Goal: Task Accomplishment & Management: Complete application form

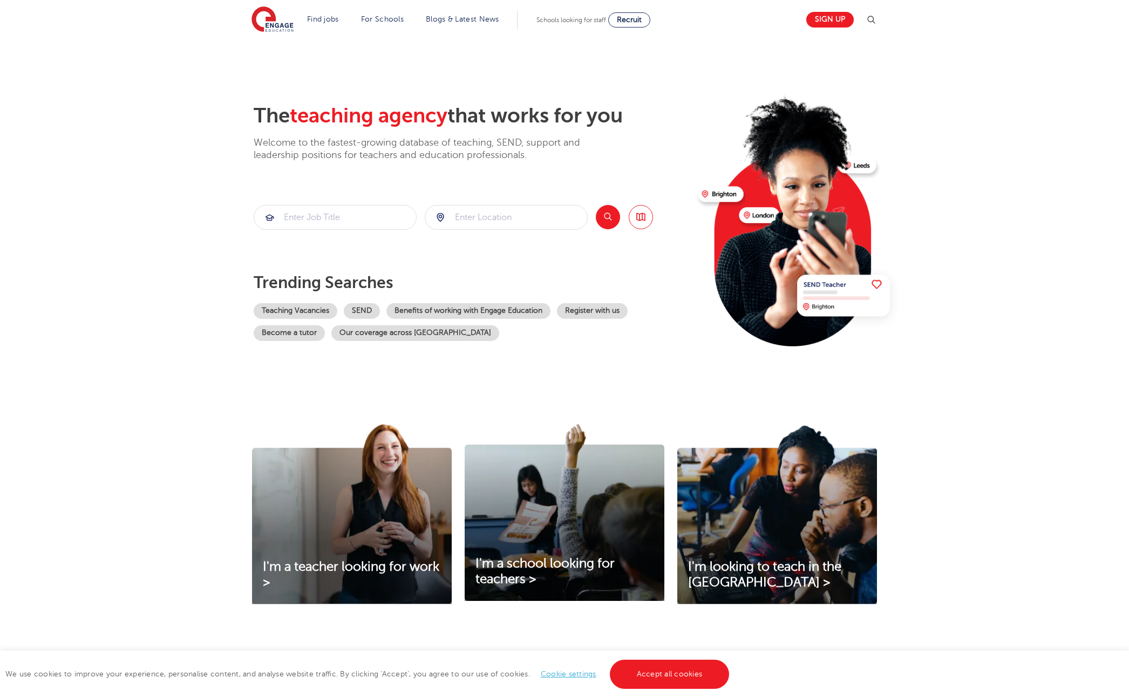
scroll to position [1, 0]
click at [749, 569] on span "I'm looking to teach in the UK >" at bounding box center [764, 574] width 153 height 30
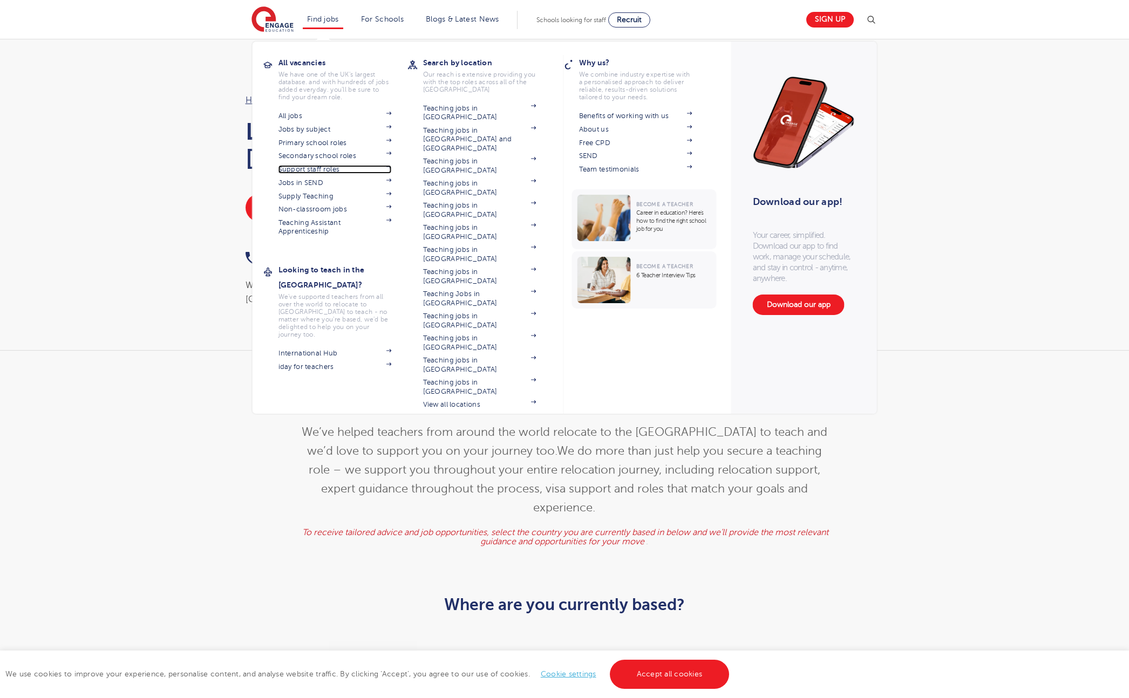
click at [322, 172] on link "Support staff roles" at bounding box center [334, 169] width 113 height 9
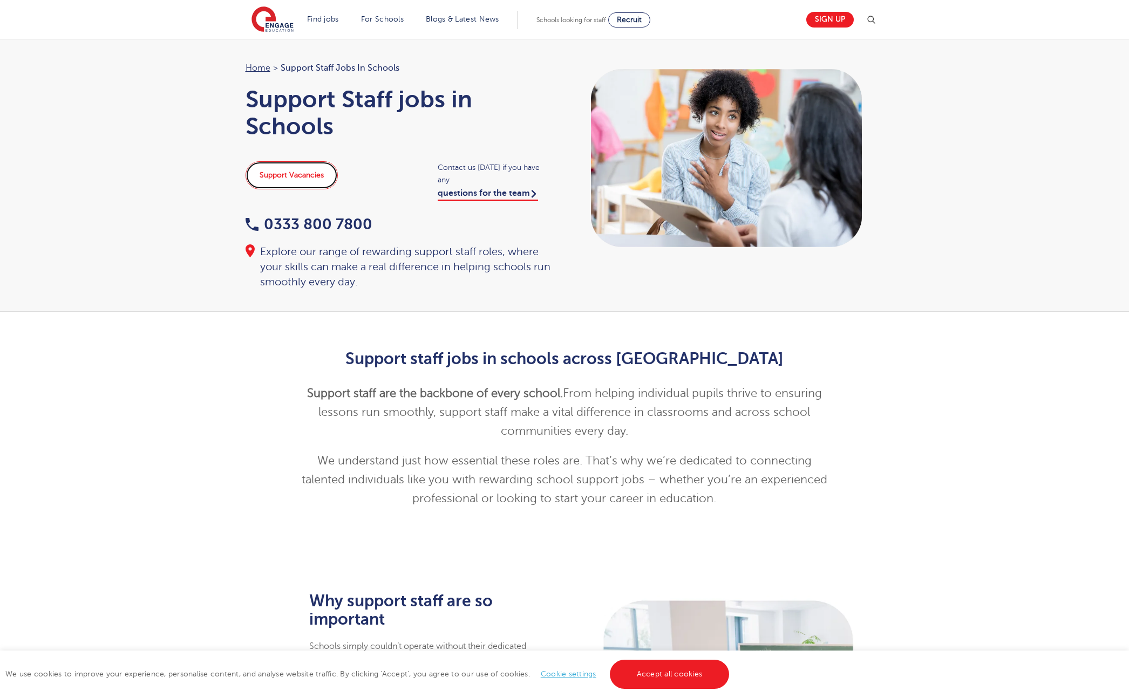
click at [264, 175] on link "Support Vacancies" at bounding box center [291, 175] width 92 height 28
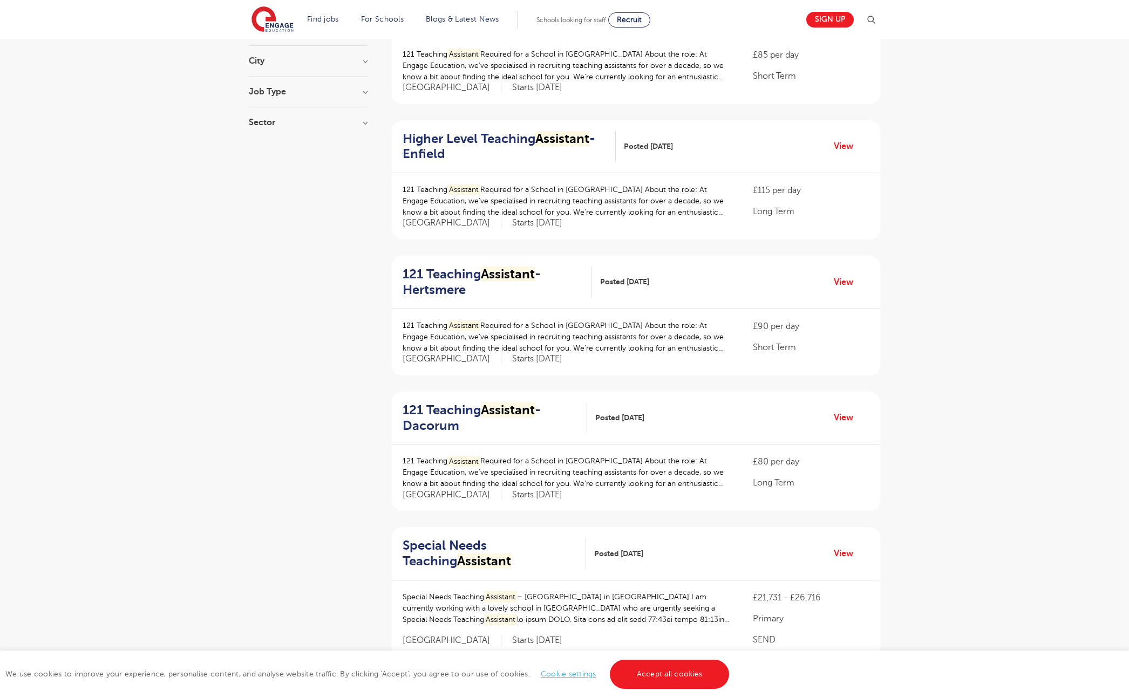
scroll to position [165, 0]
click at [452, 417] on h2 "121 Teaching Assistant - Dacorum" at bounding box center [490, 416] width 176 height 31
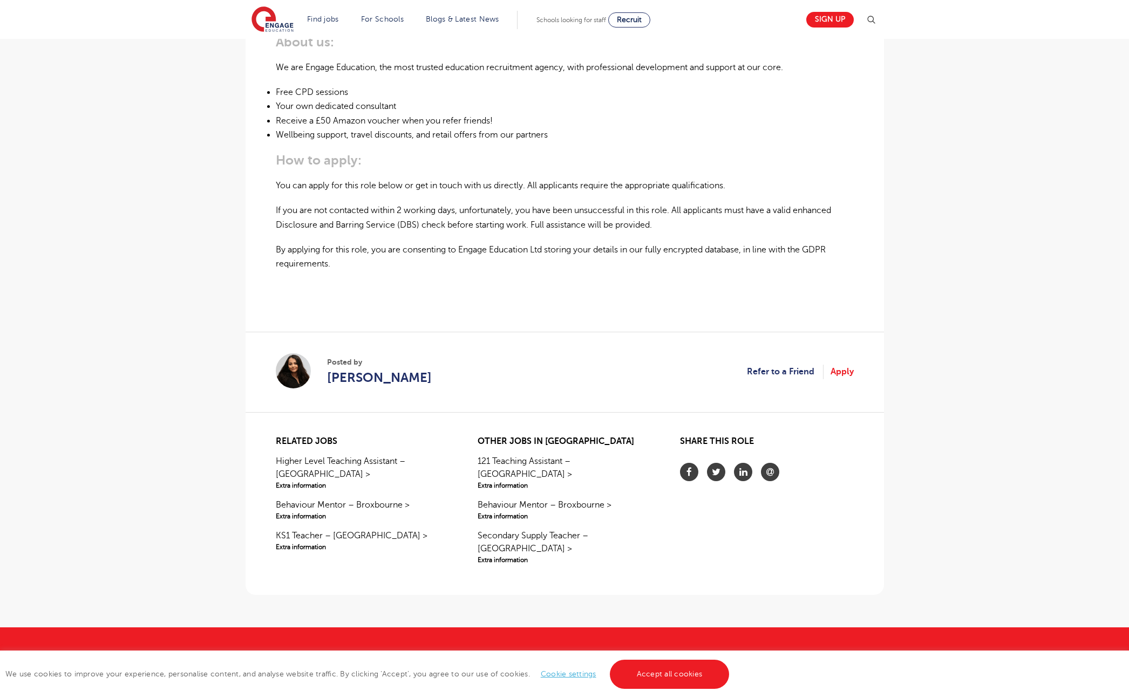
scroll to position [652, 0]
click at [350, 373] on span "[PERSON_NAME]" at bounding box center [379, 376] width 105 height 19
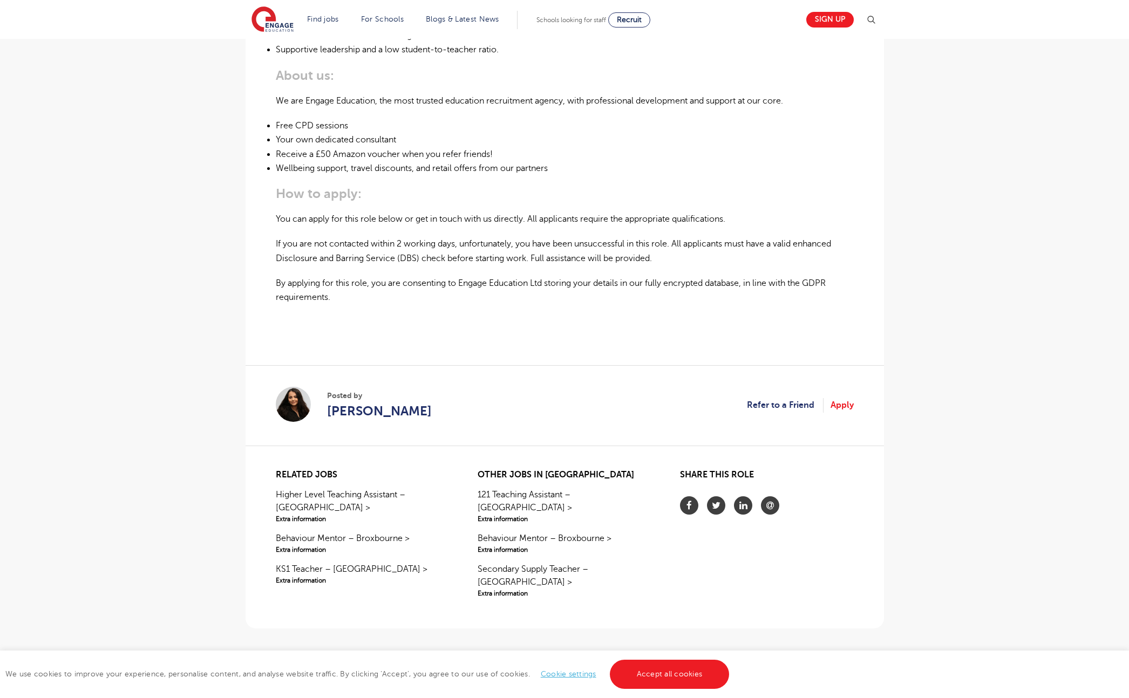
scroll to position [620, 0]
click at [350, 409] on span "[PERSON_NAME]" at bounding box center [379, 409] width 105 height 19
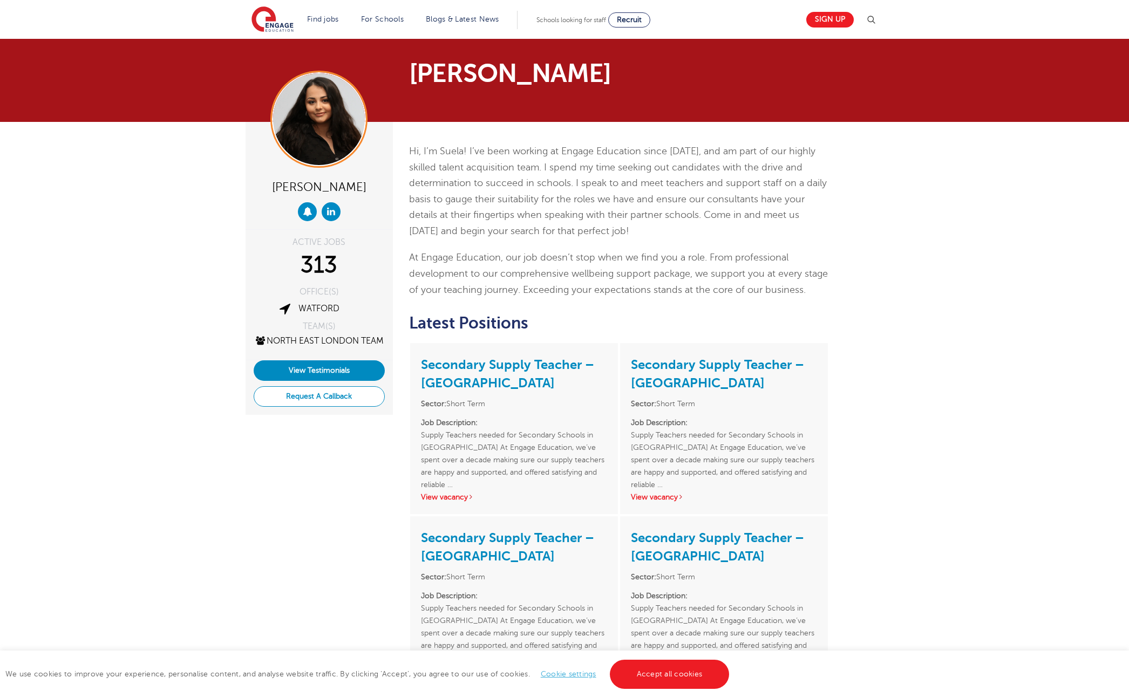
click at [337, 407] on button "Request A Callback" at bounding box center [319, 396] width 131 height 21
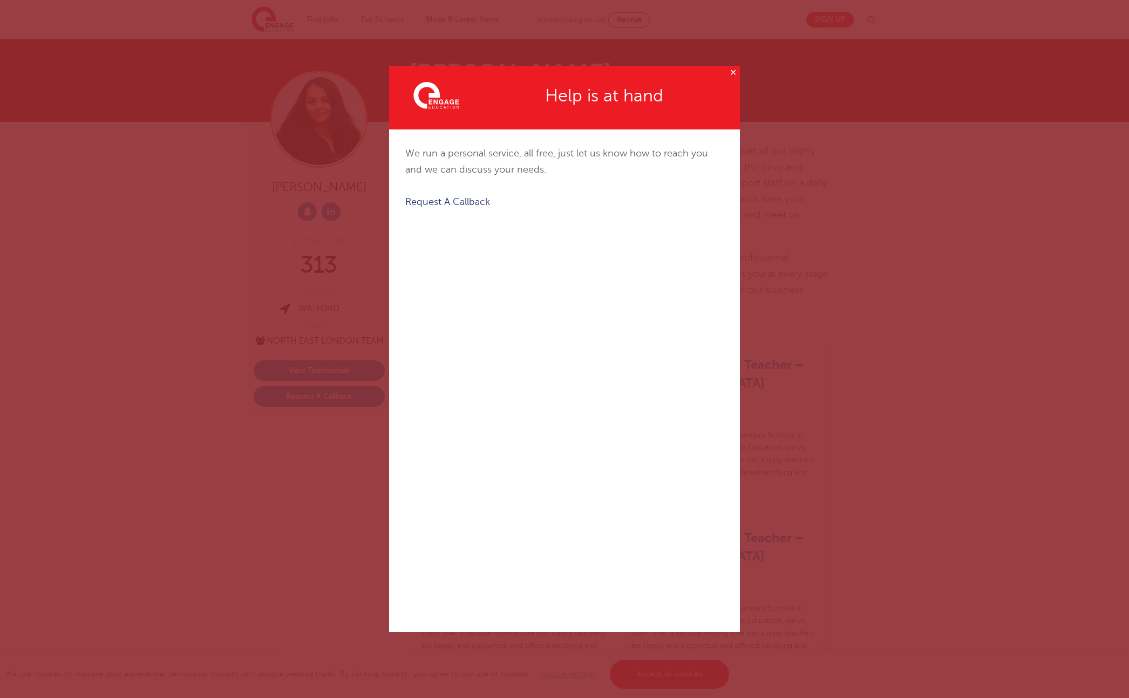
click at [729, 75] on button "✕" at bounding box center [732, 72] width 13 height 13
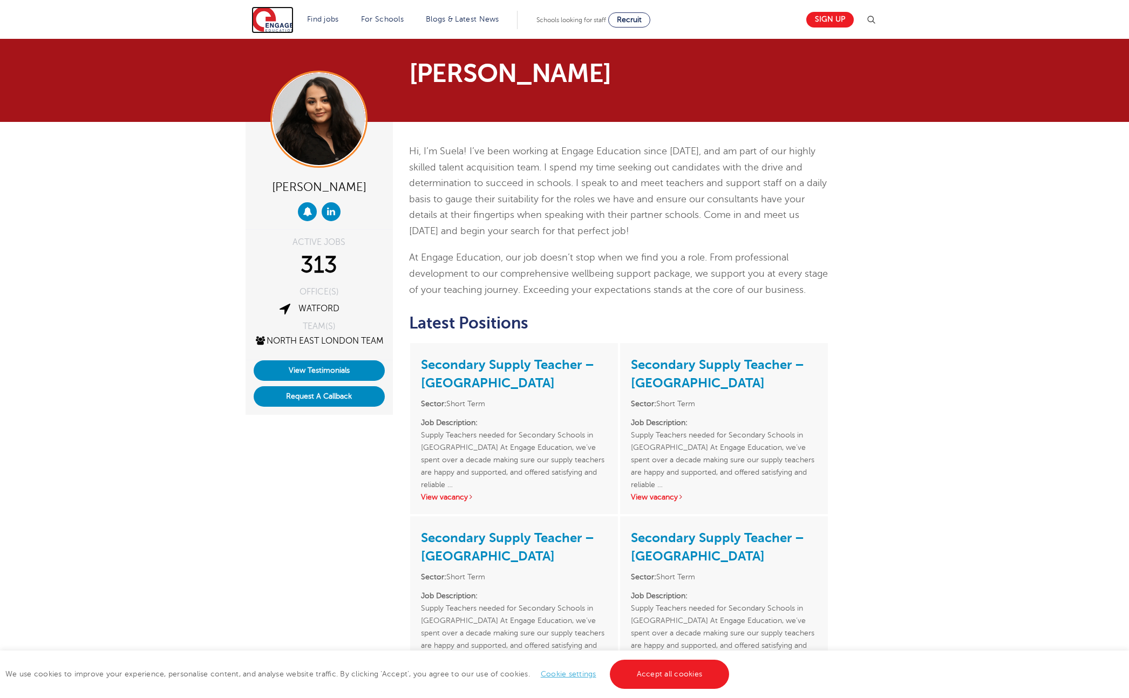
click at [277, 21] on img at bounding box center [272, 19] width 42 height 27
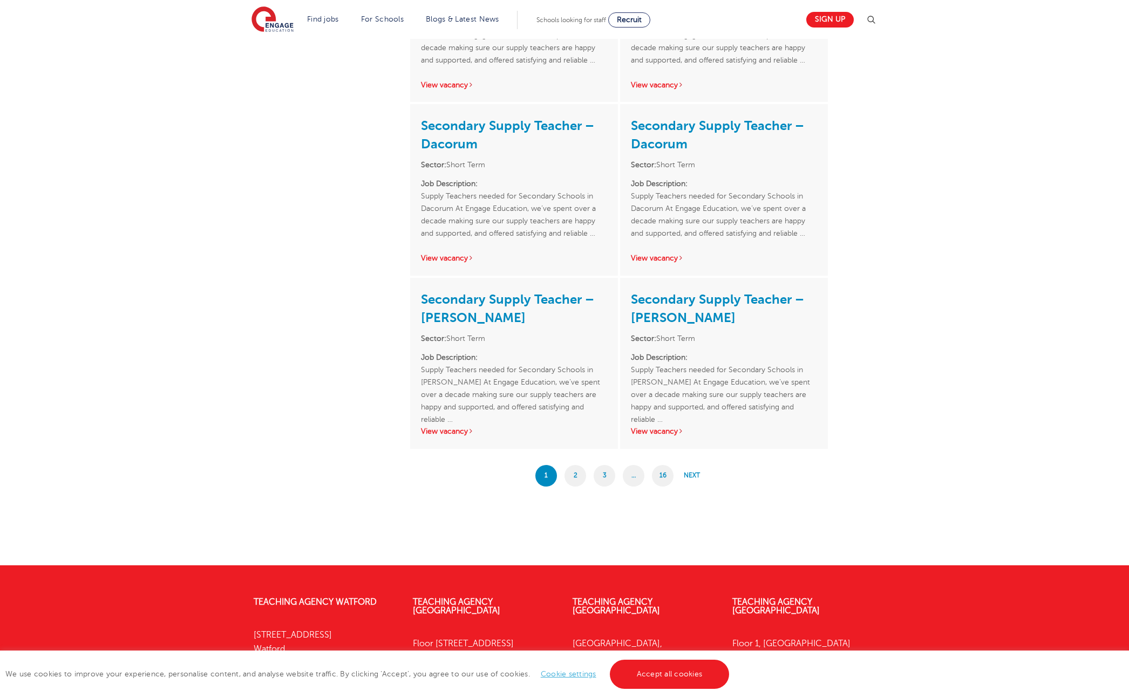
scroll to position [1625, 0]
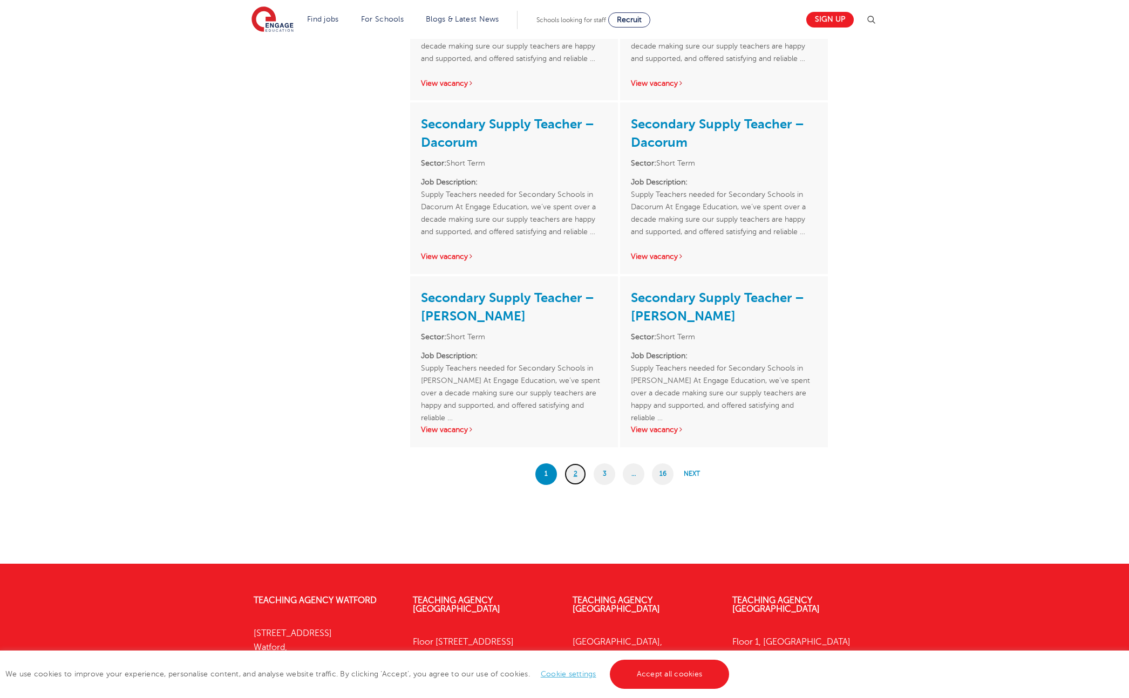
click at [577, 482] on link "2" at bounding box center [575, 474] width 22 height 22
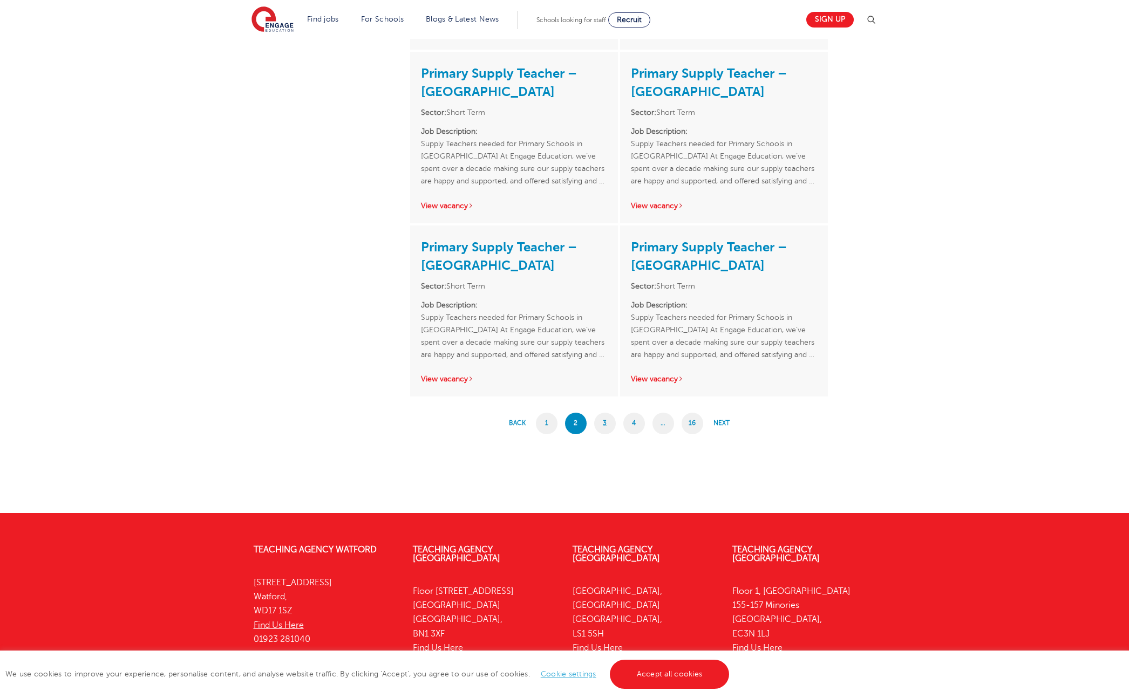
scroll to position [1607, 0]
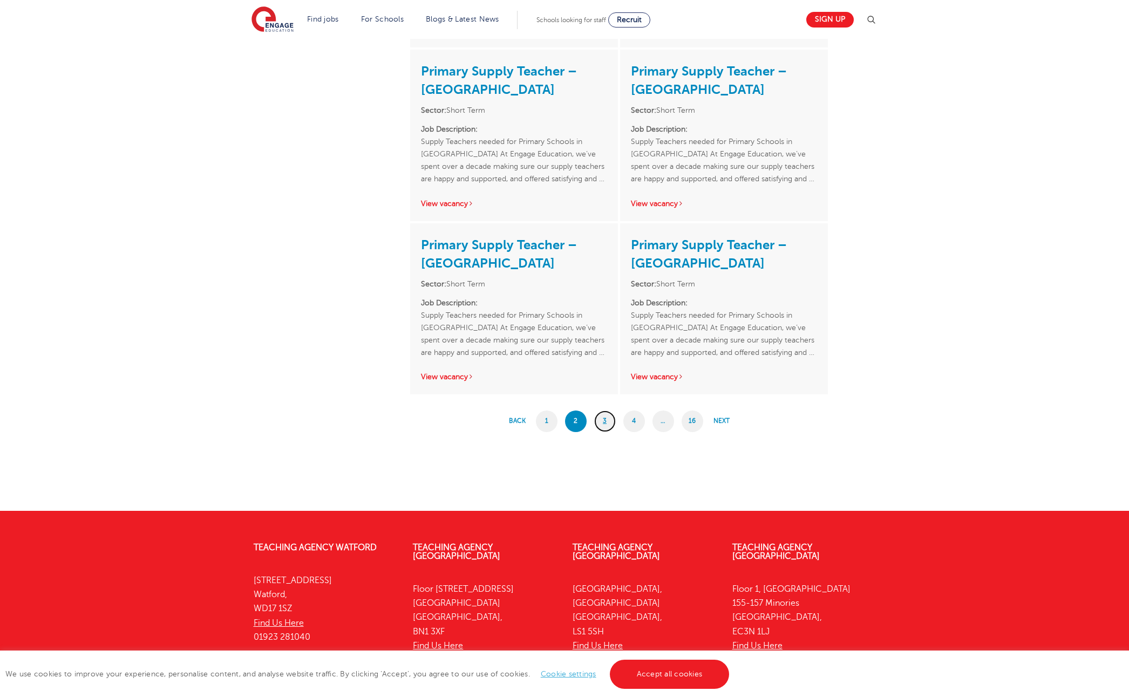
click at [605, 420] on link "3" at bounding box center [605, 422] width 22 height 22
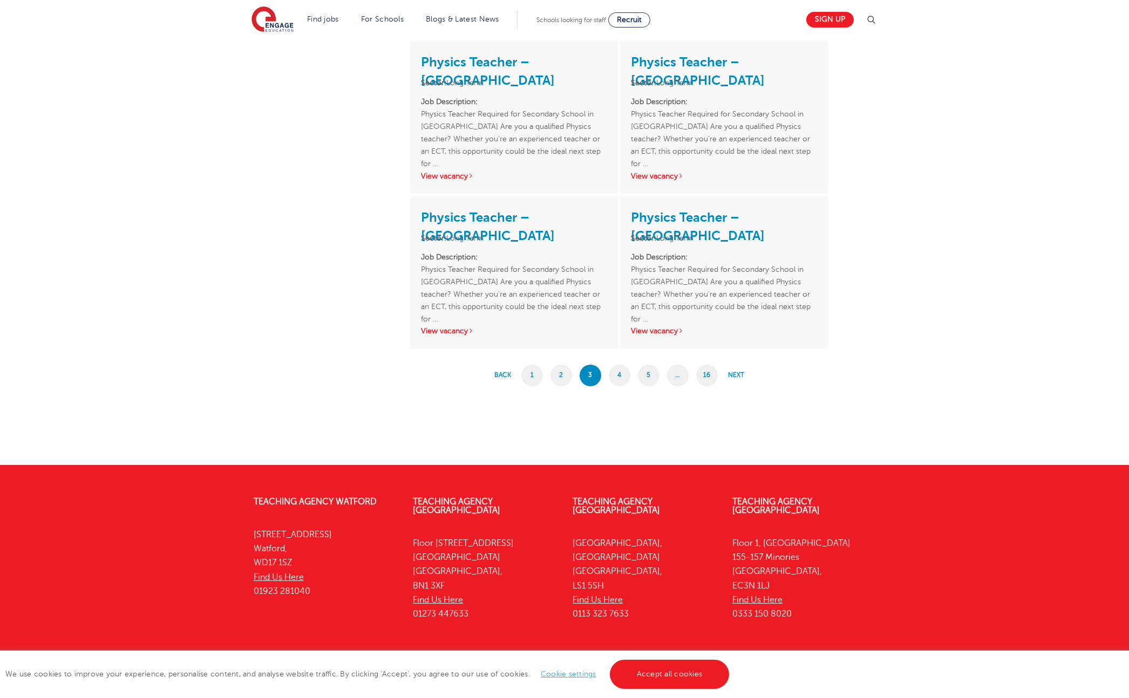
scroll to position [1711, 0]
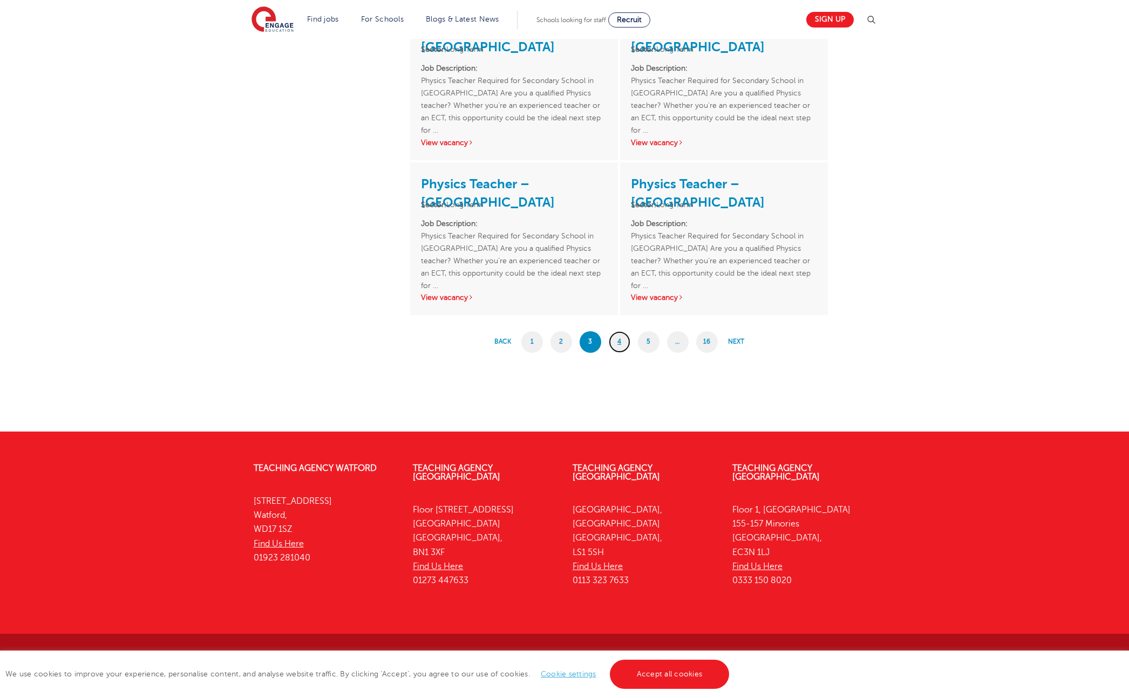
click at [612, 343] on link "4" at bounding box center [620, 342] width 22 height 22
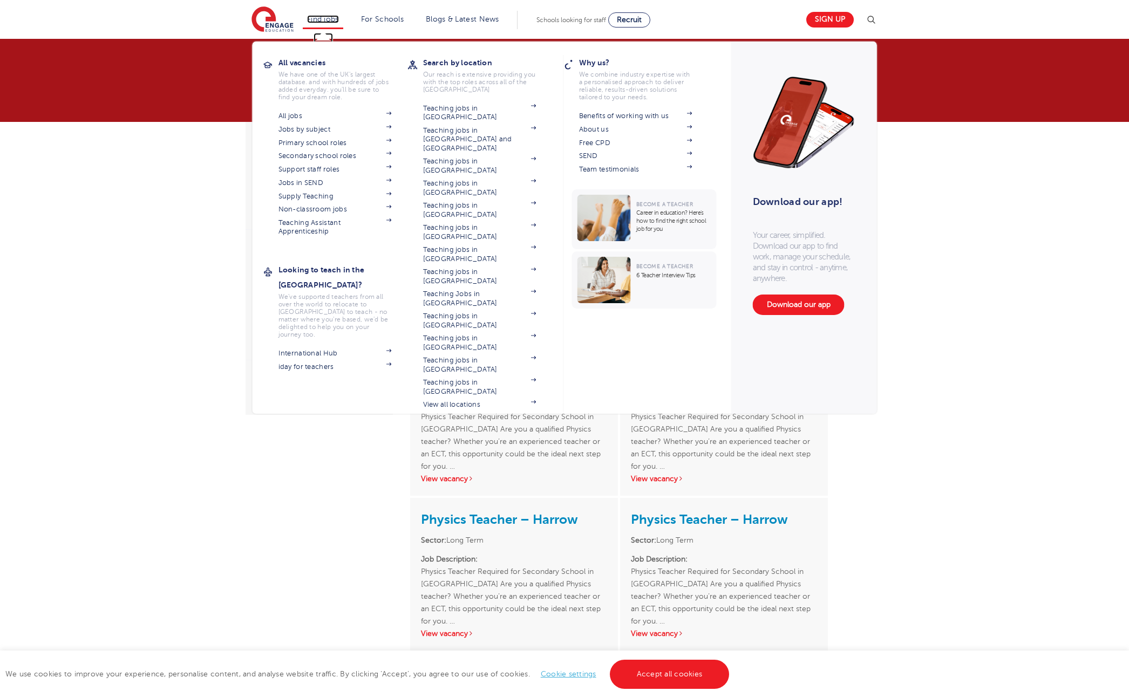
click at [313, 18] on link "Find jobs" at bounding box center [323, 19] width 32 height 8
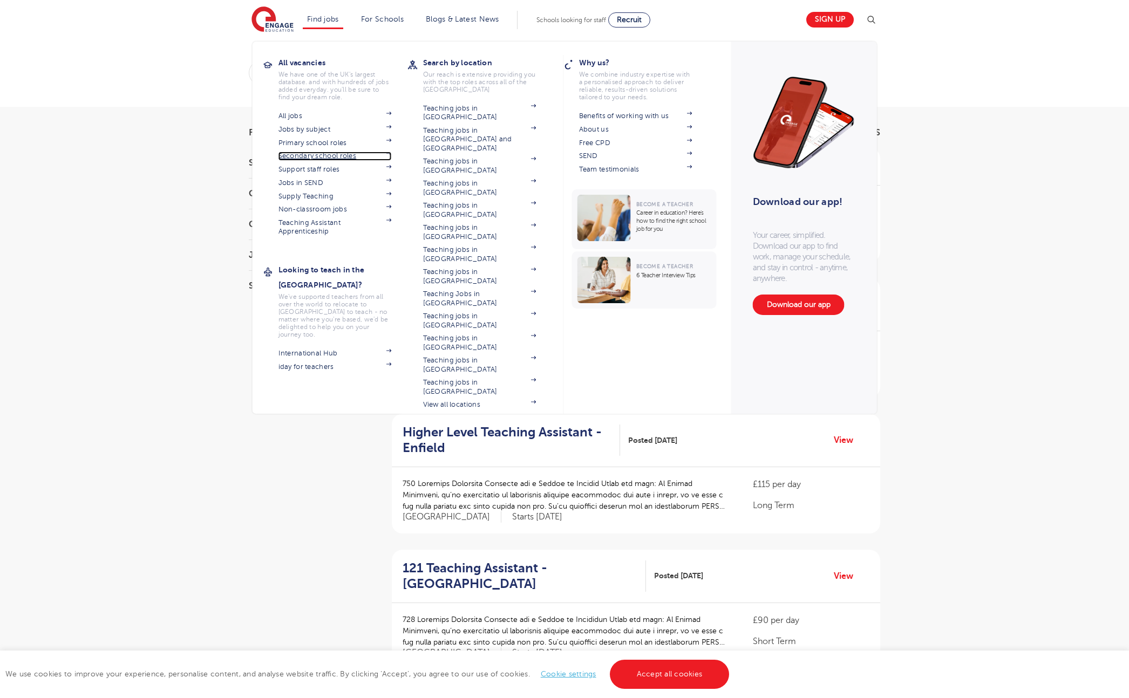
click at [306, 158] on link "Secondary school roles" at bounding box center [334, 156] width 113 height 9
